Goal: Task Accomplishment & Management: Manage account settings

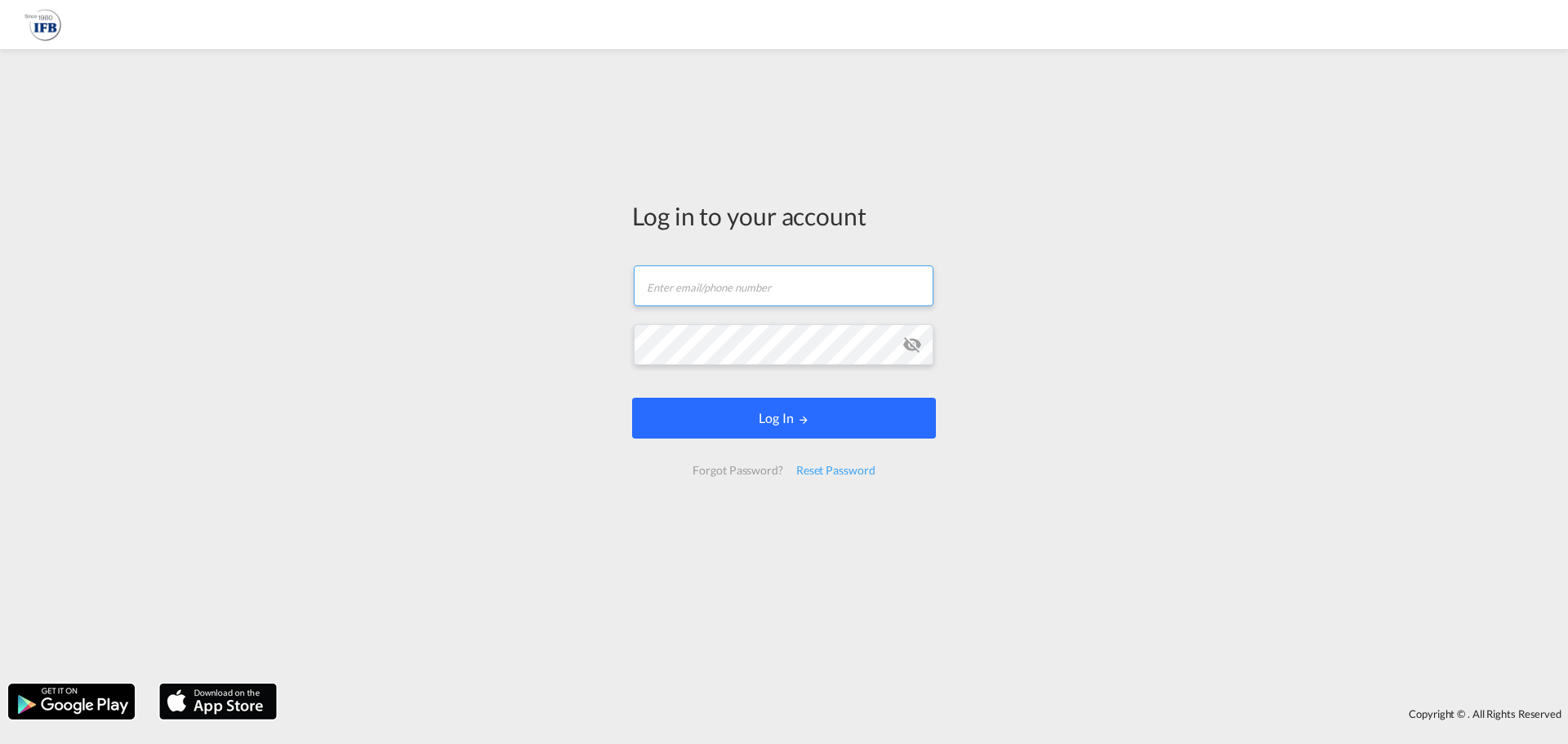
type input "[DOMAIN_NAME][EMAIL_ADDRESS][DOMAIN_NAME]"
click at [724, 422] on form "[DOMAIN_NAME][EMAIL_ADDRESS][DOMAIN_NAME] Email field is required Password fiel…" at bounding box center [784, 371] width 304 height 243
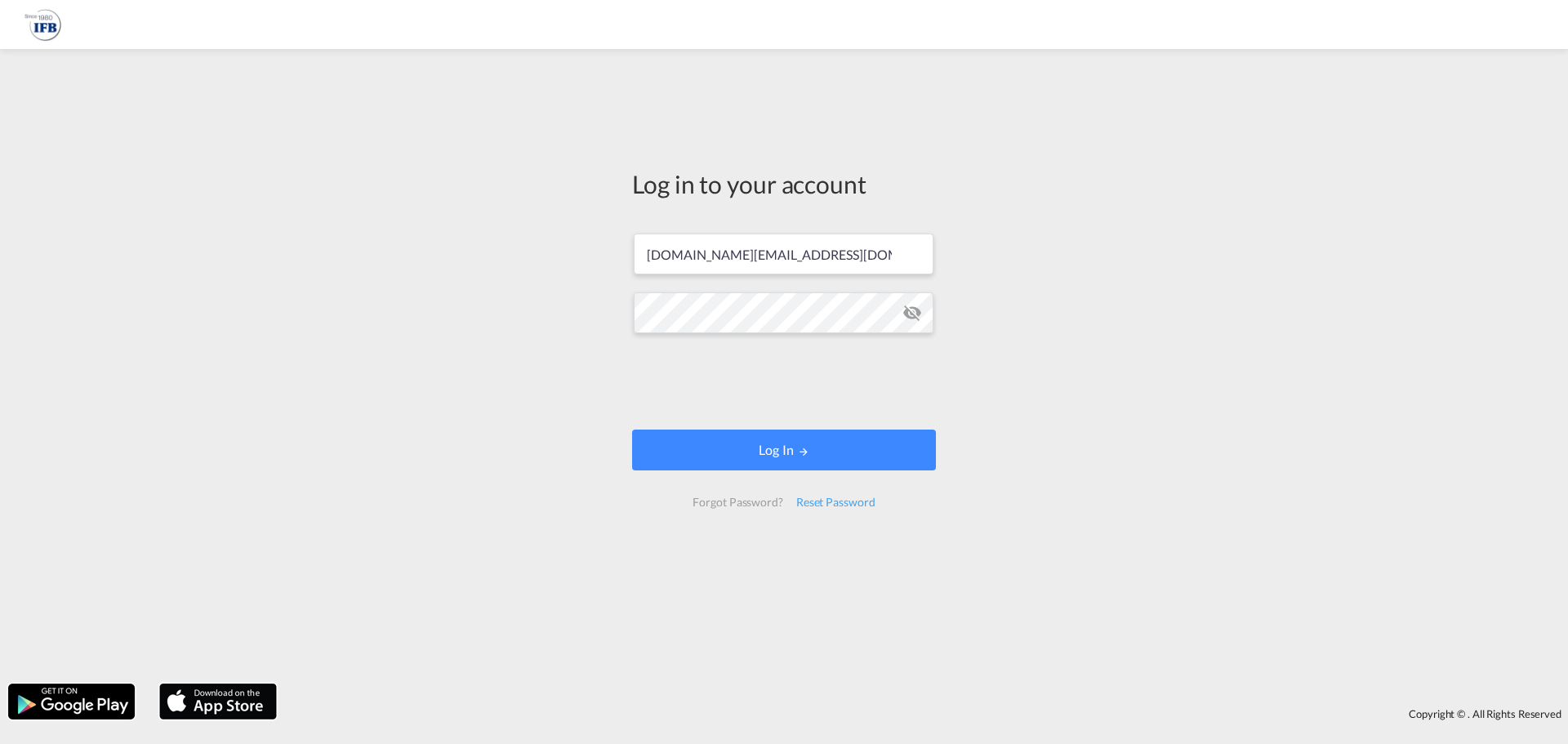
click at [915, 315] on md-icon "icon-eye-off" at bounding box center [912, 312] width 19 height 19
click at [789, 455] on button "Log In" at bounding box center [784, 450] width 304 height 41
click at [587, 316] on div "Log in to your account [DOMAIN_NAME][EMAIL_ADDRESS][DOMAIN_NAME] Log In Forgot …" at bounding box center [784, 366] width 1568 height 618
click at [773, 452] on button "Log In" at bounding box center [784, 450] width 304 height 41
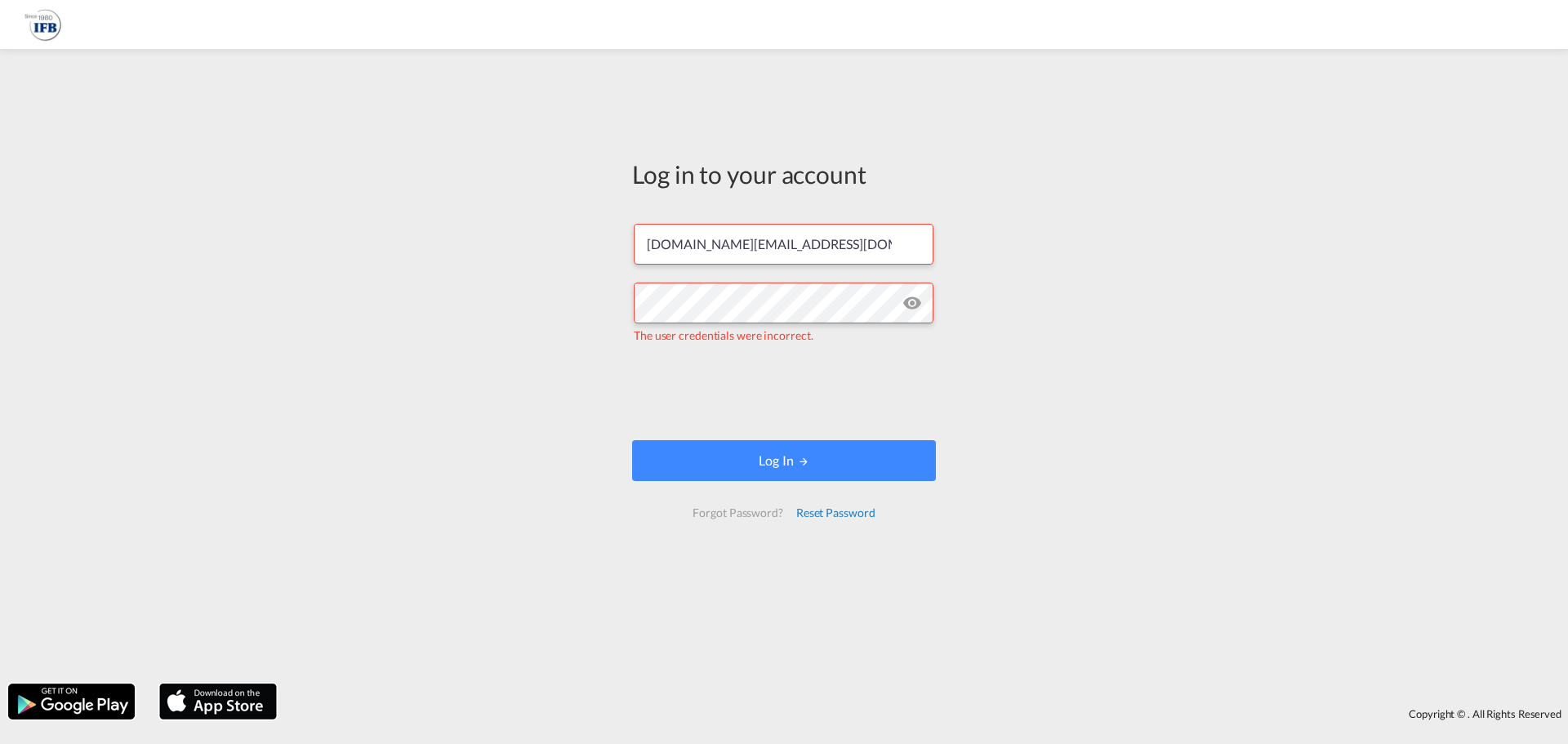
click at [849, 513] on div "Reset Password" at bounding box center [836, 513] width 92 height 29
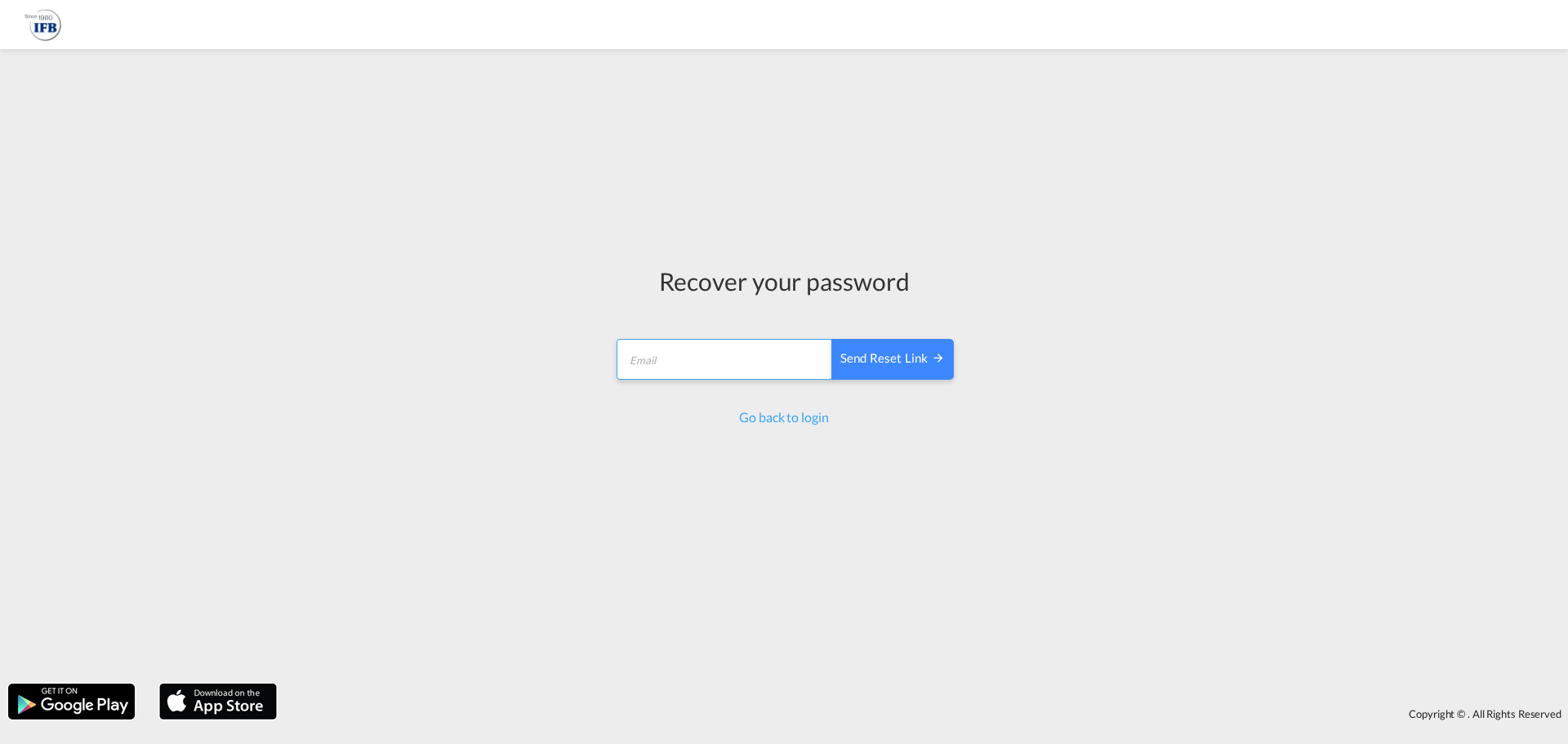
click at [727, 364] on input "email" at bounding box center [725, 359] width 217 height 41
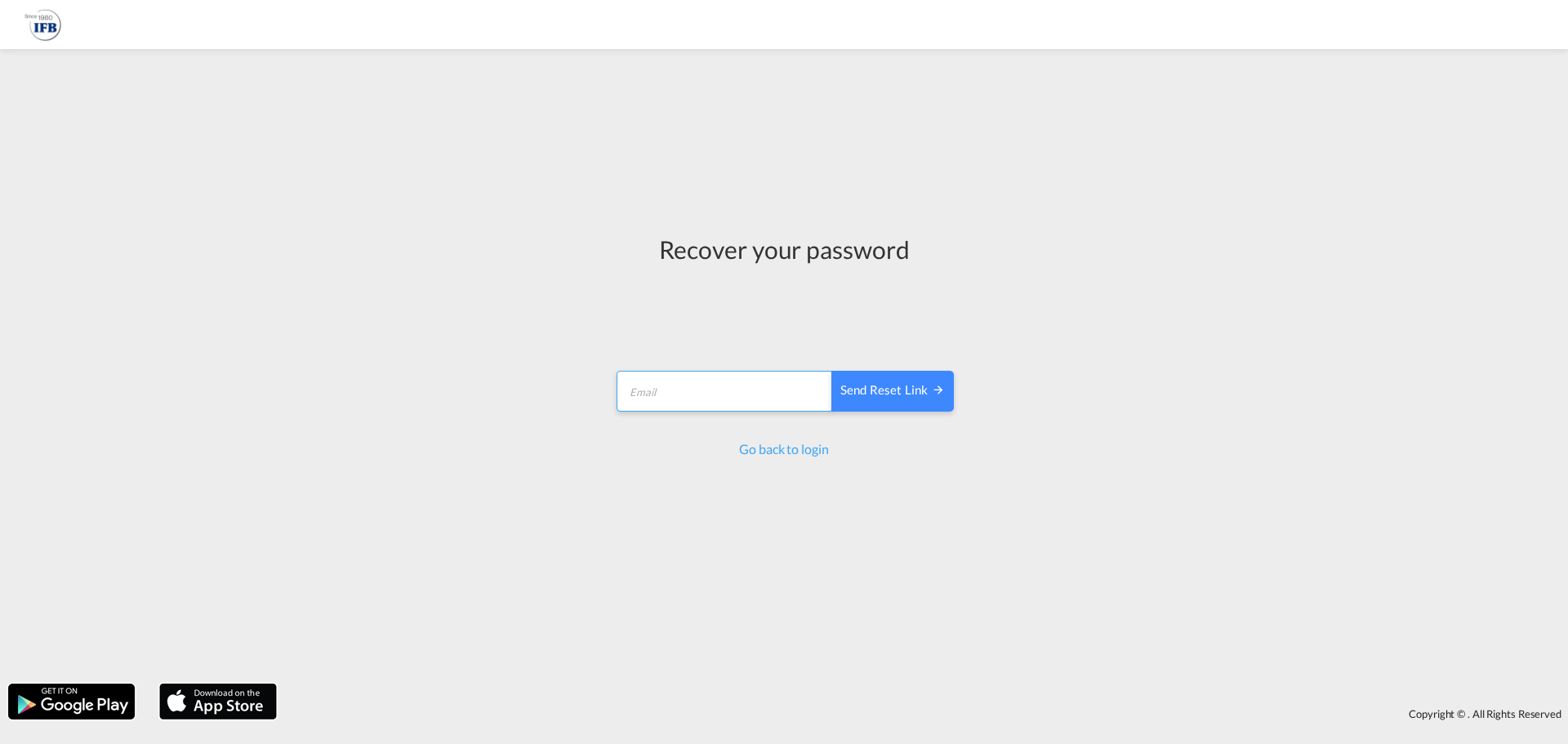
type input "[DOMAIN_NAME][EMAIL_ADDRESS][DOMAIN_NAME]"
click at [902, 392] on div "Send reset link" at bounding box center [893, 390] width 104 height 18
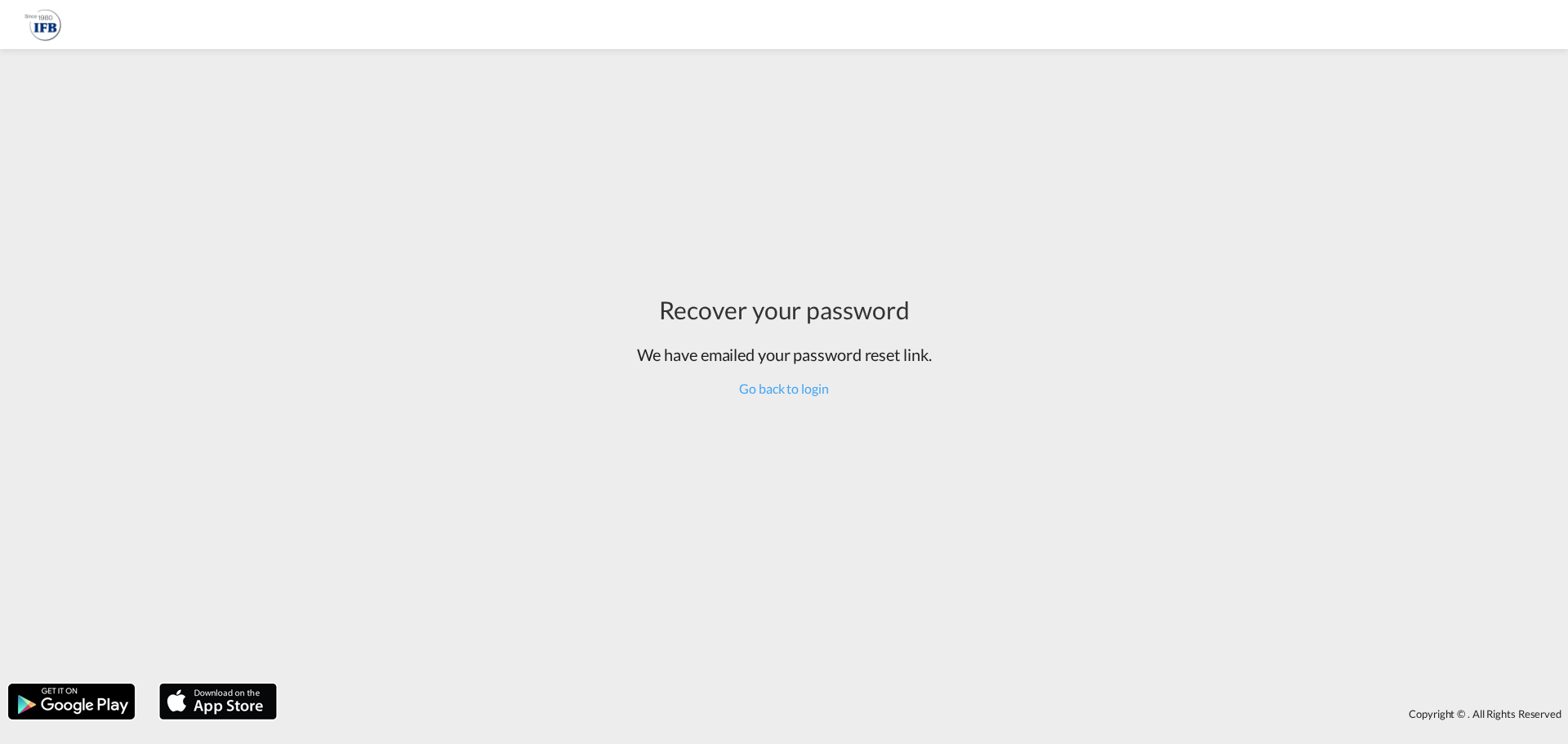
click at [1228, 161] on div "Recover your password We have emailed your password reset link. Go back to login" at bounding box center [784, 366] width 1568 height 618
